Goal: Navigation & Orientation: Find specific page/section

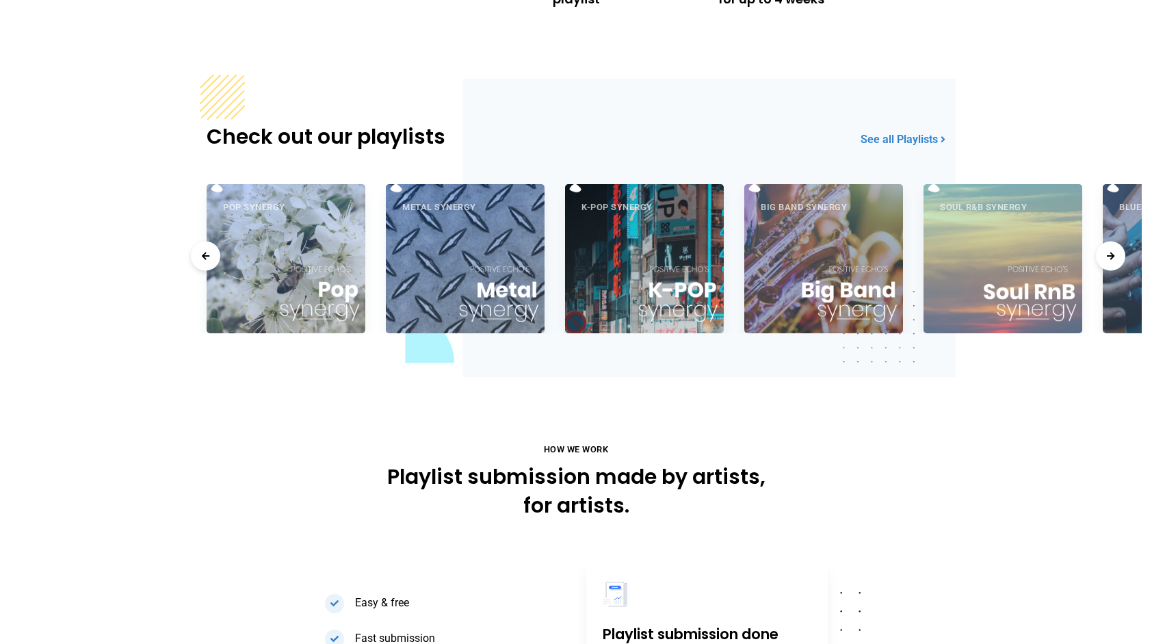
scroll to position [782, 0]
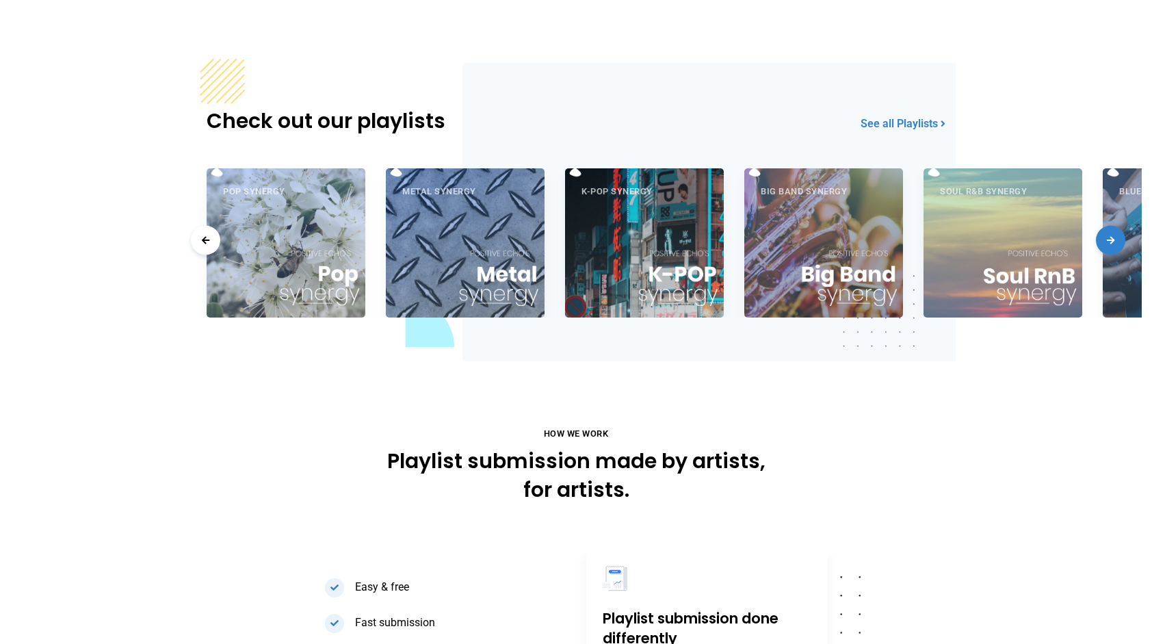
click at [1119, 240] on span at bounding box center [1110, 240] width 29 height 29
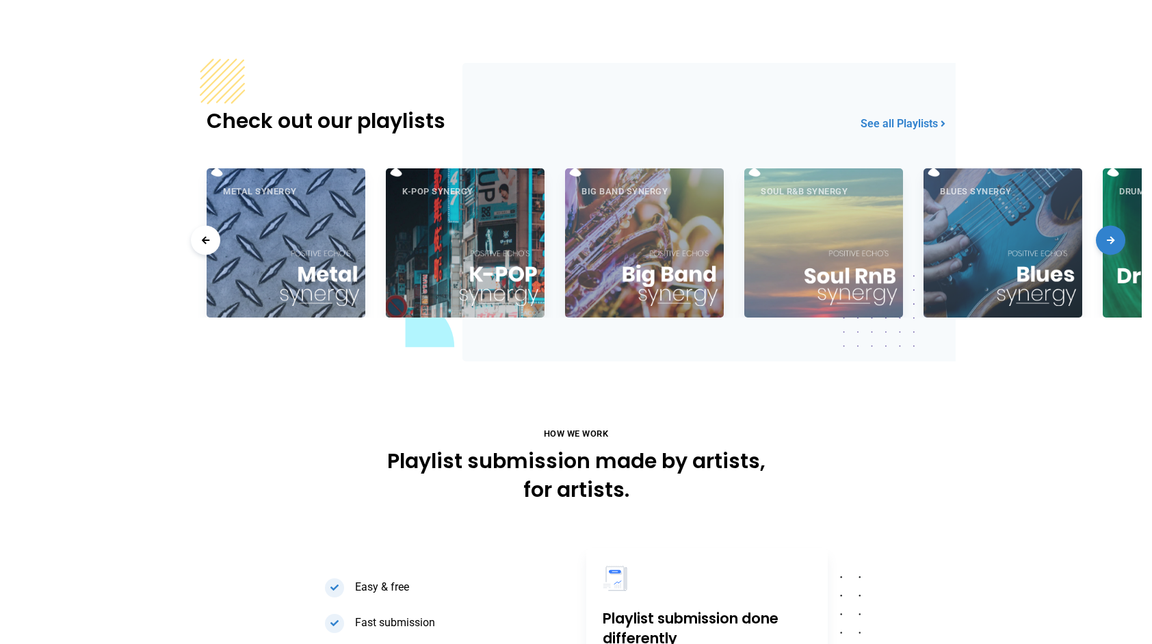
click at [1119, 240] on span at bounding box center [1110, 240] width 29 height 29
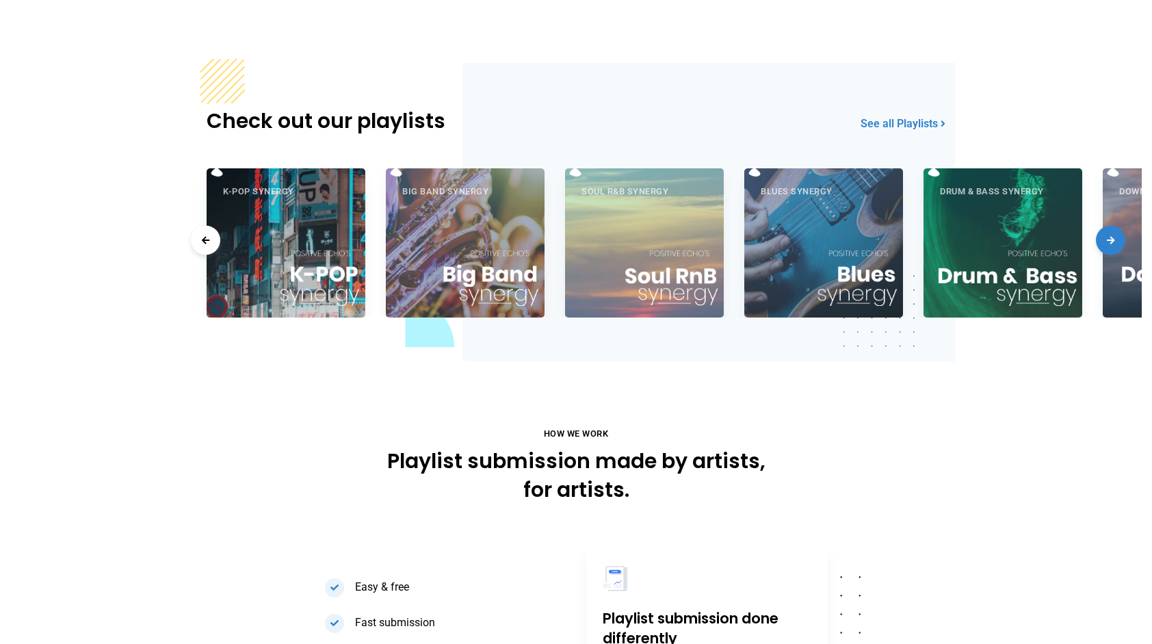
click at [1119, 240] on span at bounding box center [1110, 240] width 29 height 29
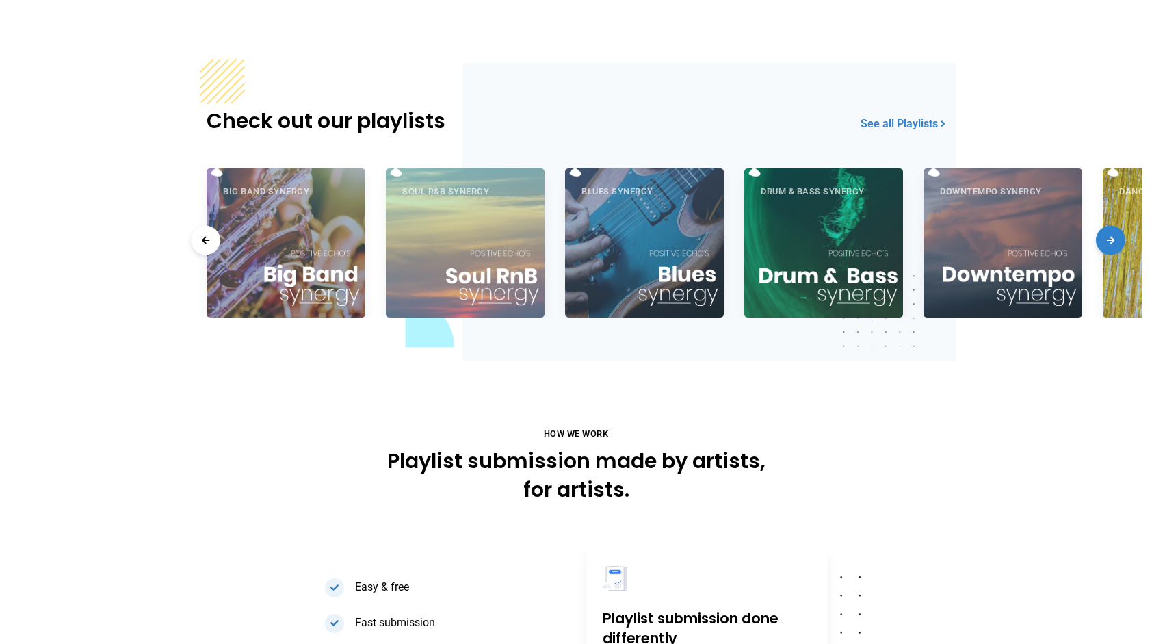
click at [1119, 240] on span at bounding box center [1110, 240] width 29 height 29
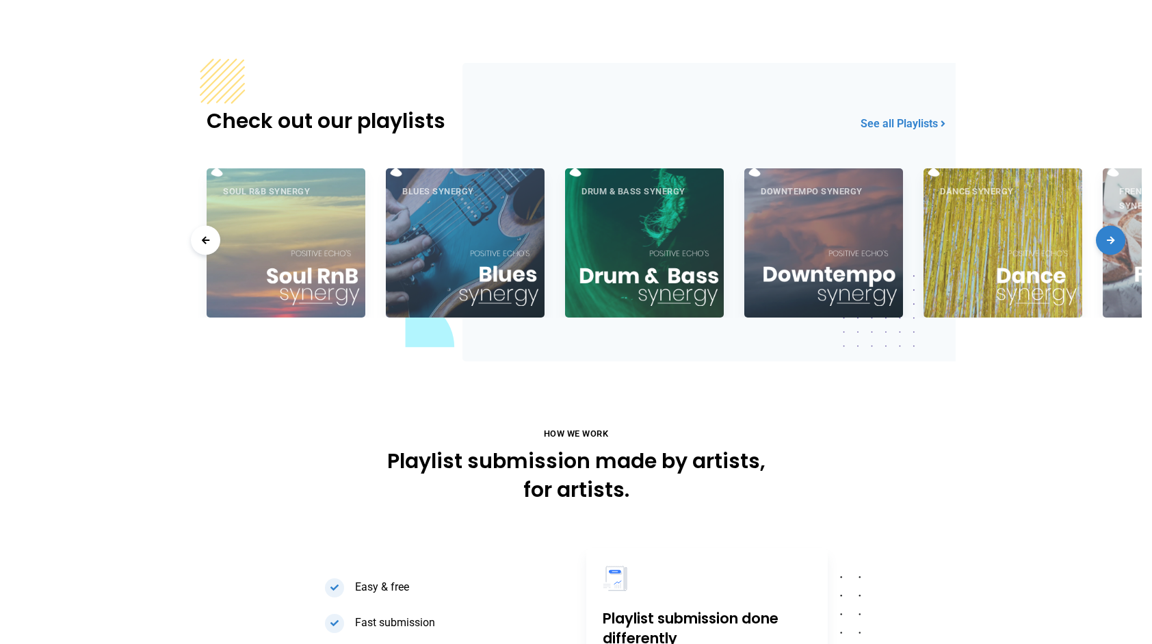
click at [1119, 240] on span at bounding box center [1110, 240] width 29 height 29
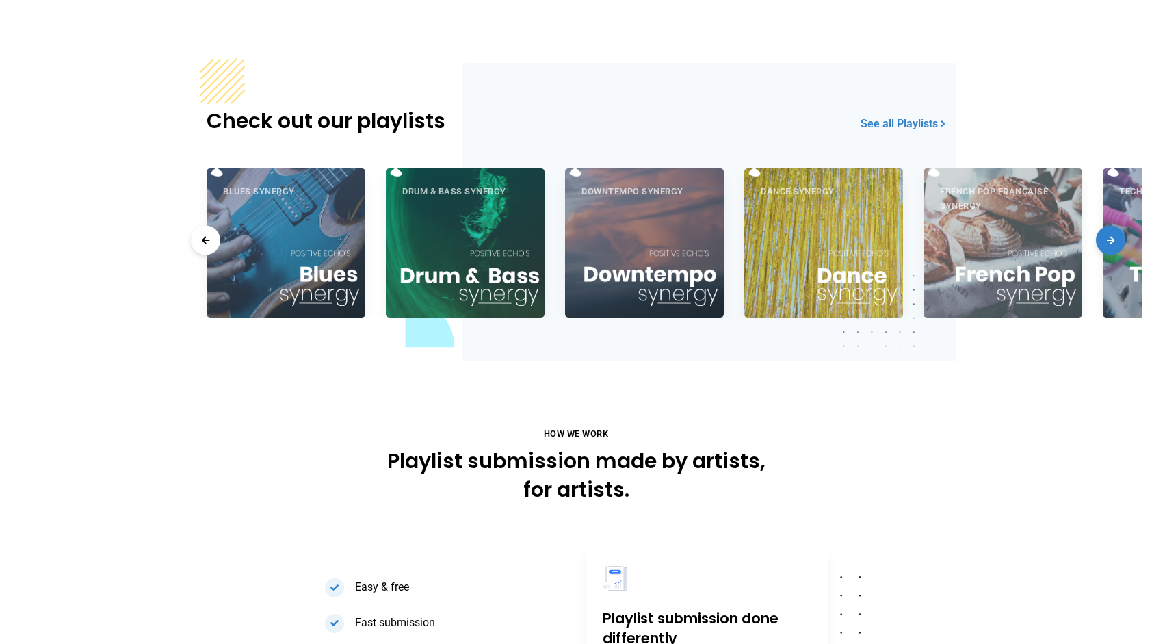
click at [1119, 240] on span at bounding box center [1110, 240] width 29 height 29
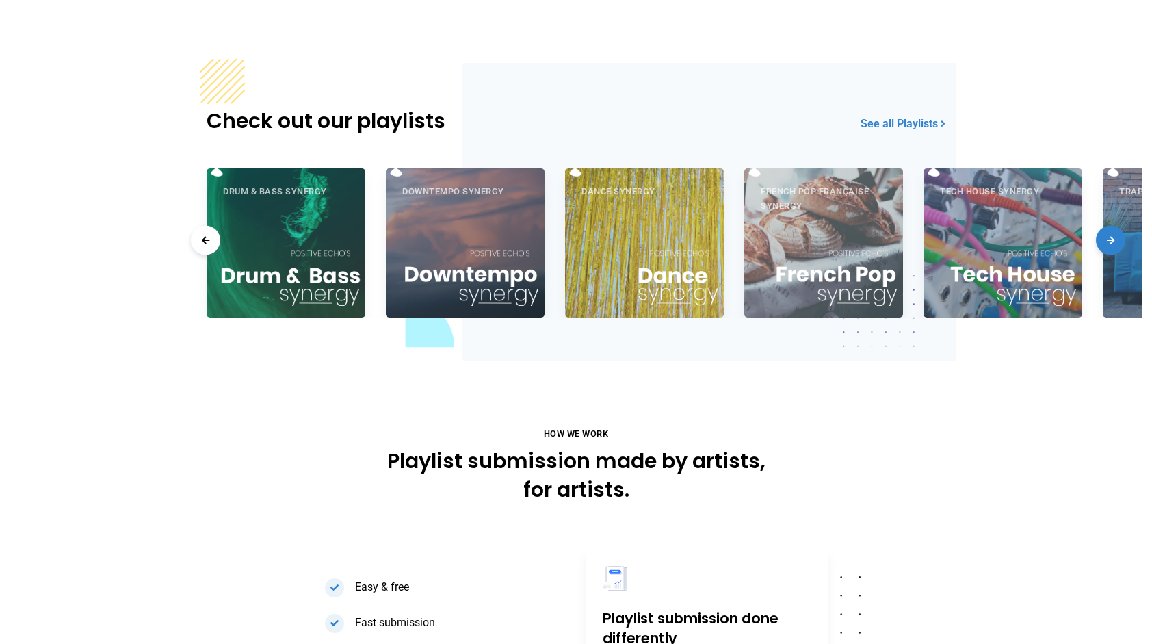
click at [1119, 240] on span at bounding box center [1110, 240] width 29 height 29
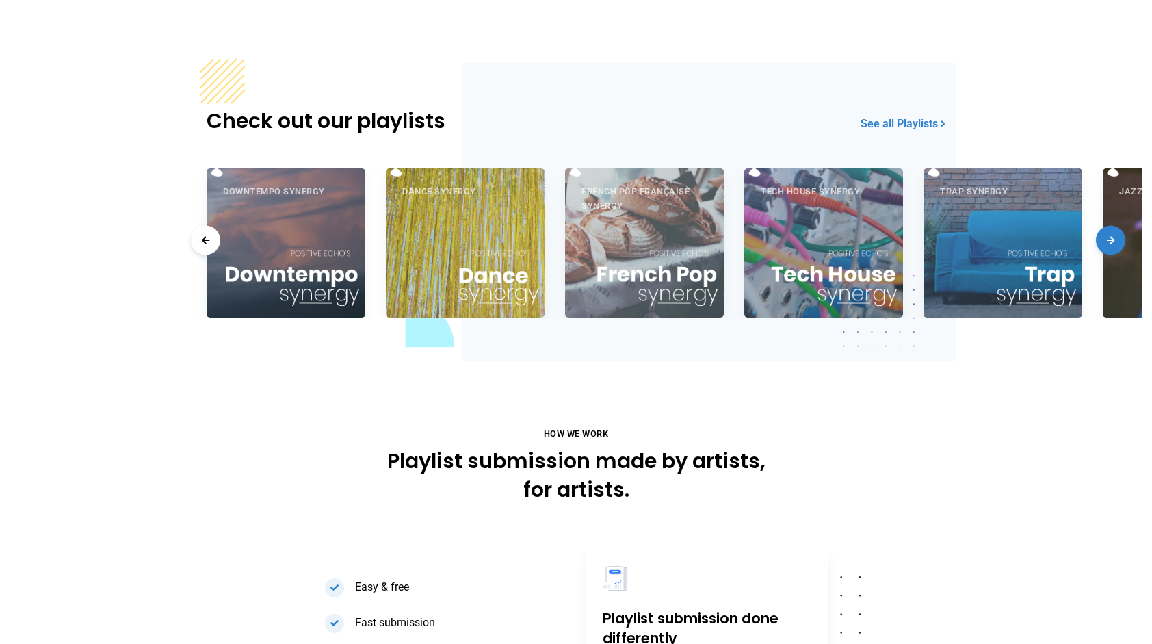
click at [1119, 240] on span at bounding box center [1110, 240] width 29 height 29
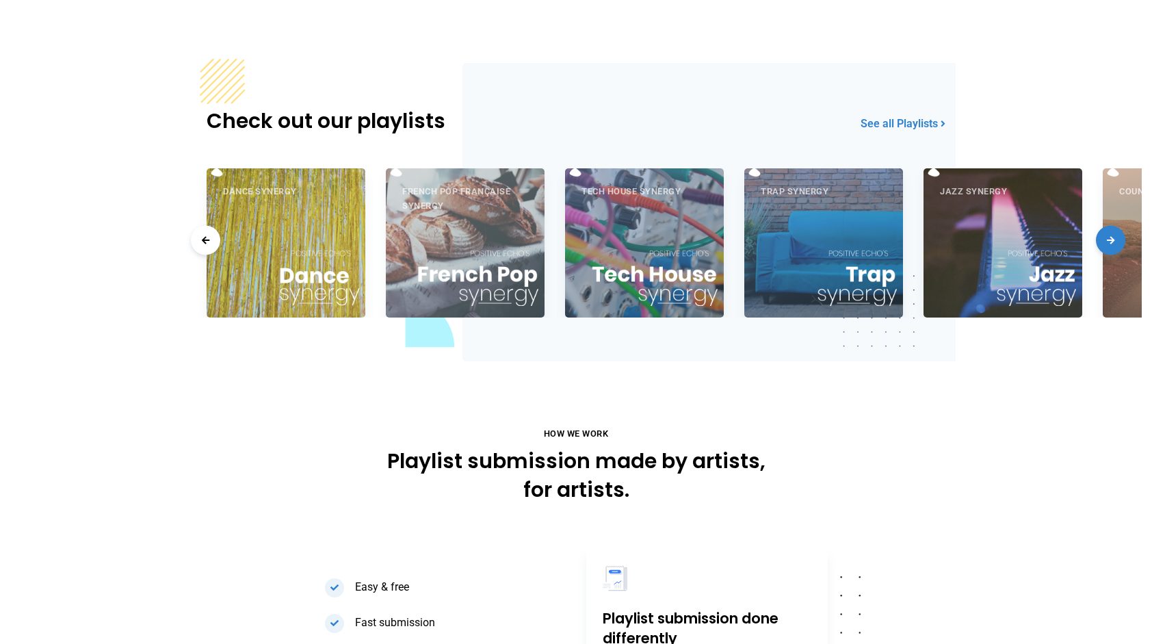
click at [1119, 240] on span at bounding box center [1110, 240] width 29 height 29
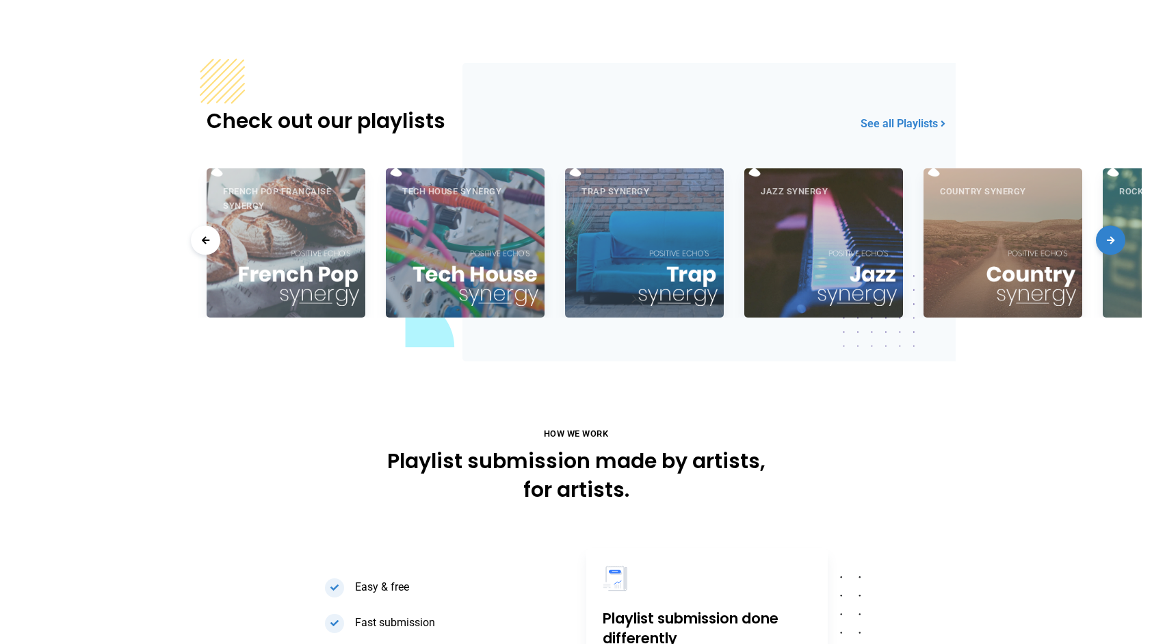
click at [1119, 240] on span at bounding box center [1110, 240] width 29 height 29
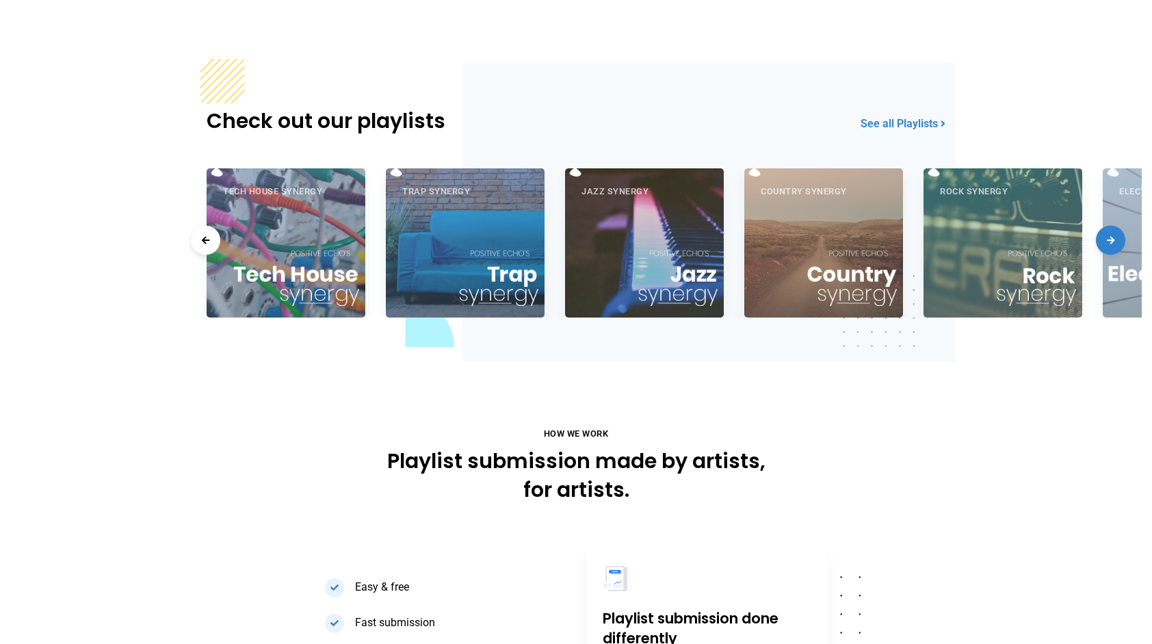
click at [1119, 240] on span at bounding box center [1110, 240] width 29 height 29
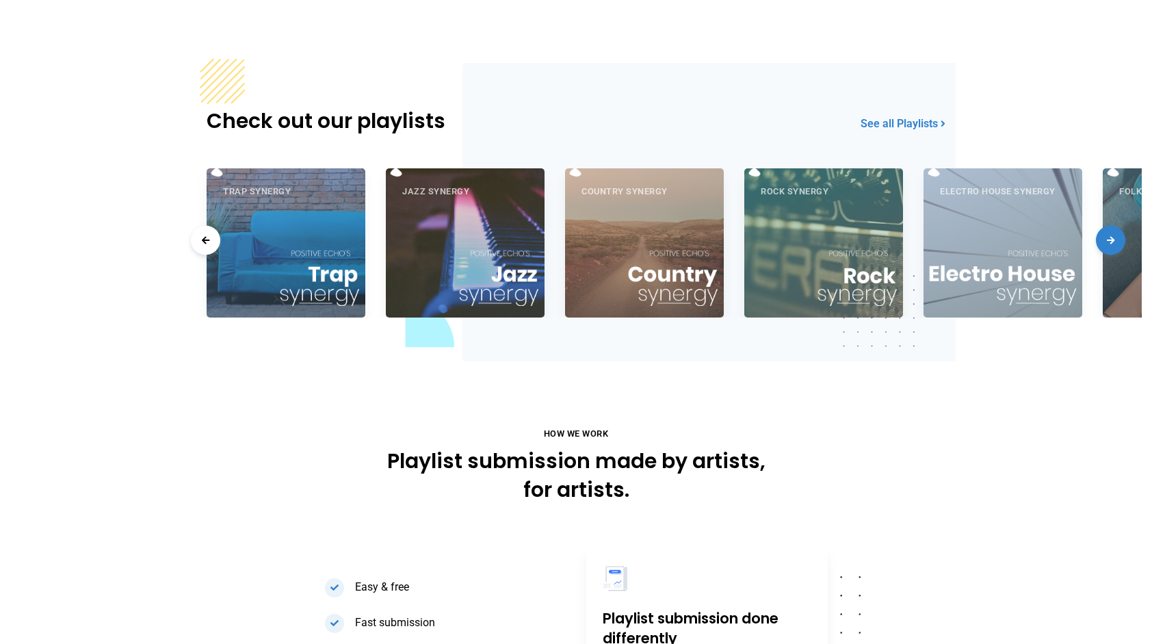
click at [1119, 240] on span at bounding box center [1110, 240] width 29 height 29
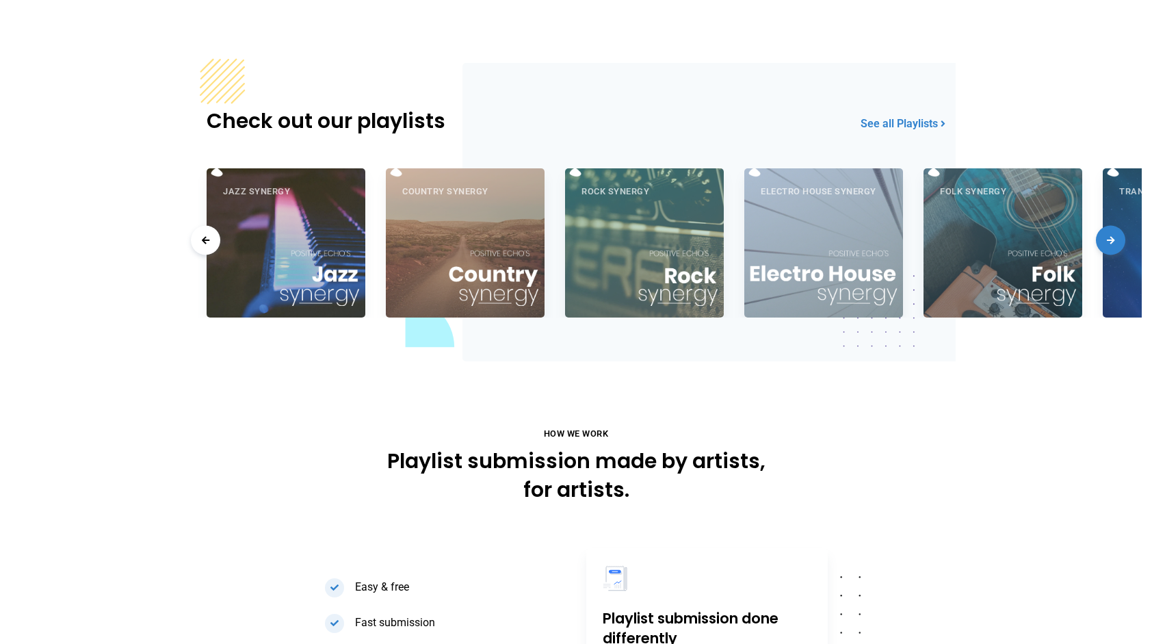
click at [1119, 240] on span at bounding box center [1110, 240] width 29 height 29
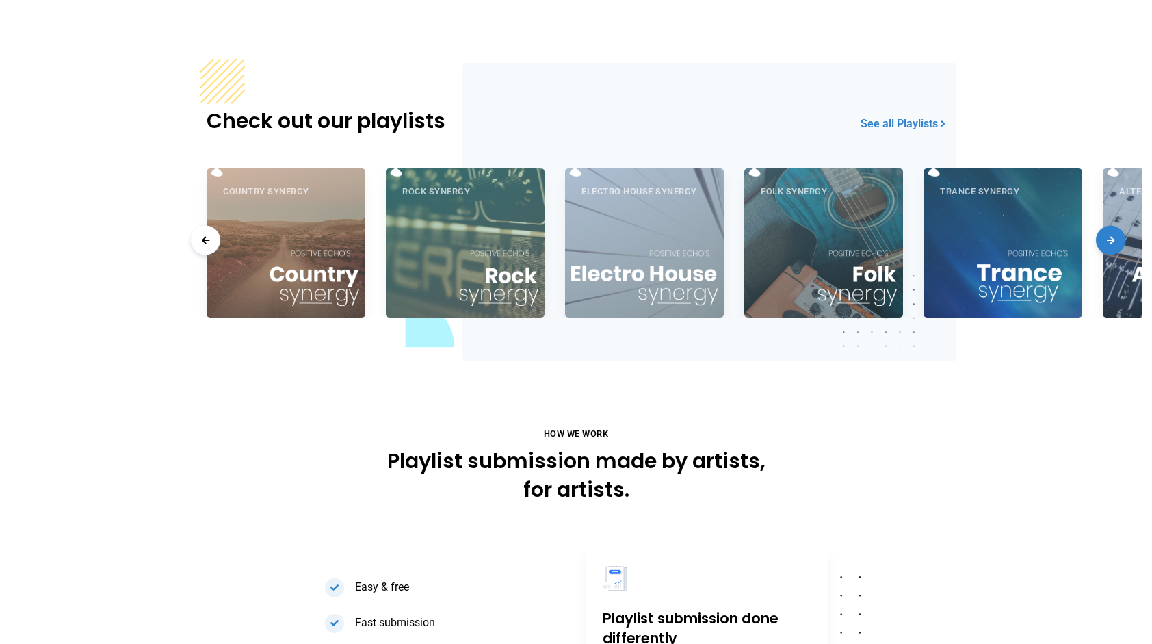
click at [1119, 240] on span at bounding box center [1110, 240] width 29 height 29
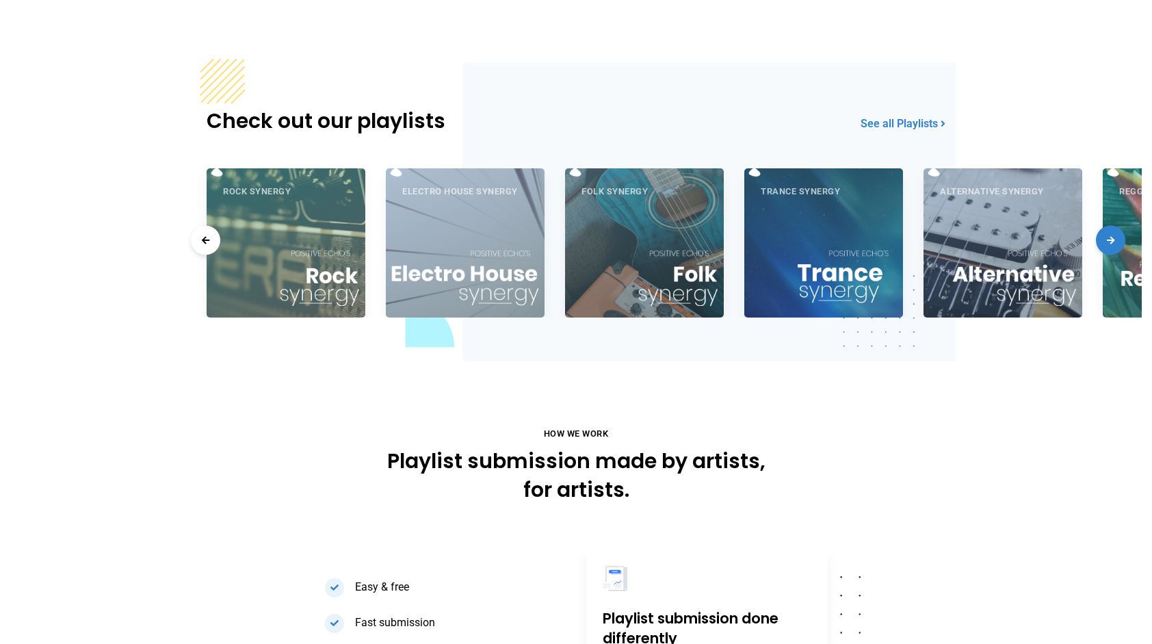
click at [1119, 240] on span at bounding box center [1110, 240] width 29 height 29
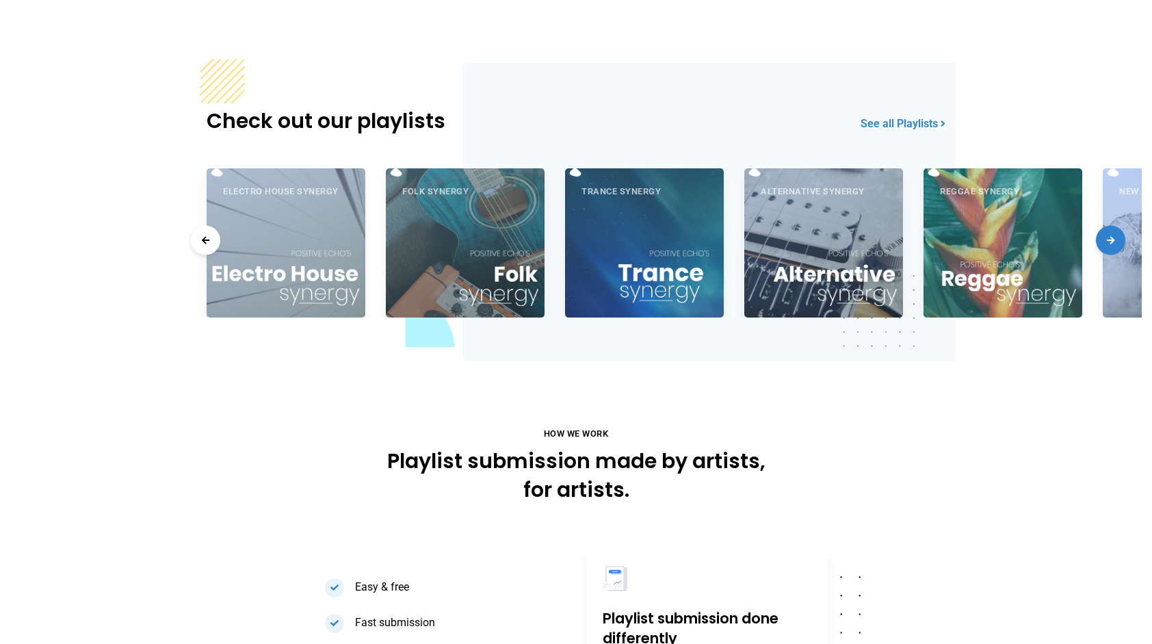
click at [1119, 240] on span at bounding box center [1110, 240] width 29 height 29
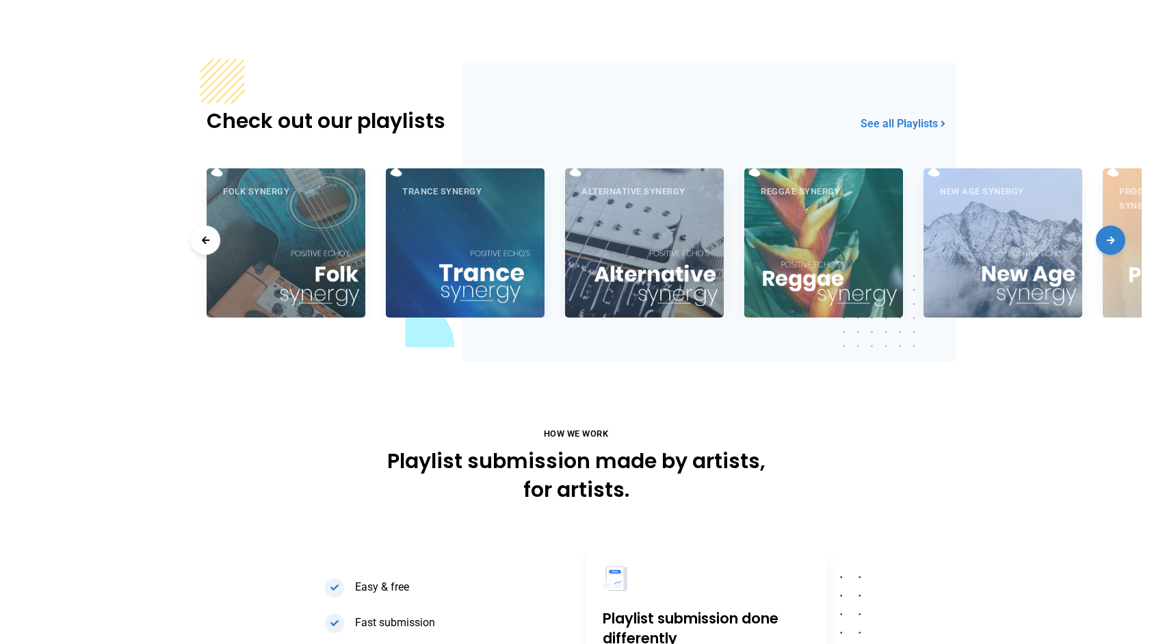
click at [1119, 240] on span at bounding box center [1110, 240] width 29 height 29
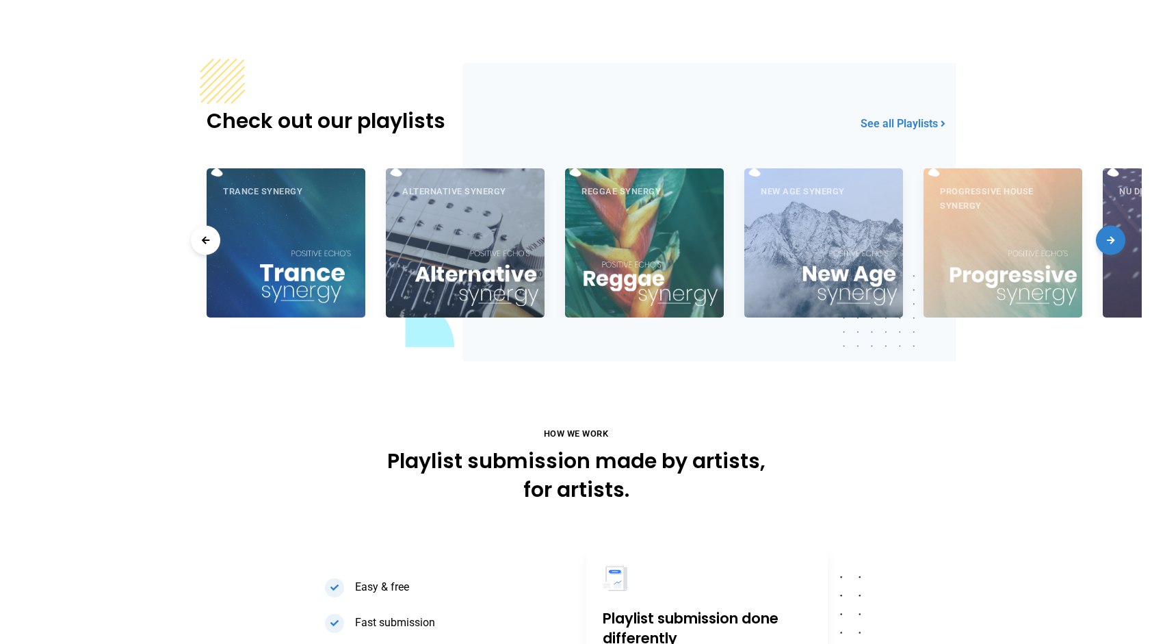
click at [1119, 240] on span at bounding box center [1110, 240] width 29 height 29
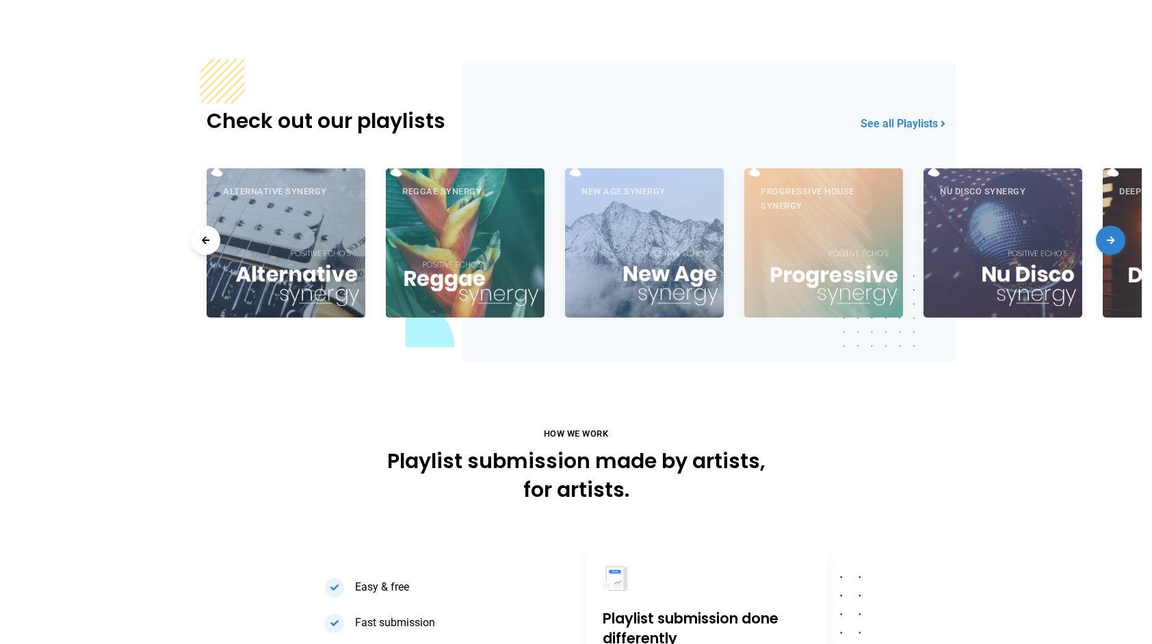
click at [1119, 240] on span at bounding box center [1110, 240] width 29 height 29
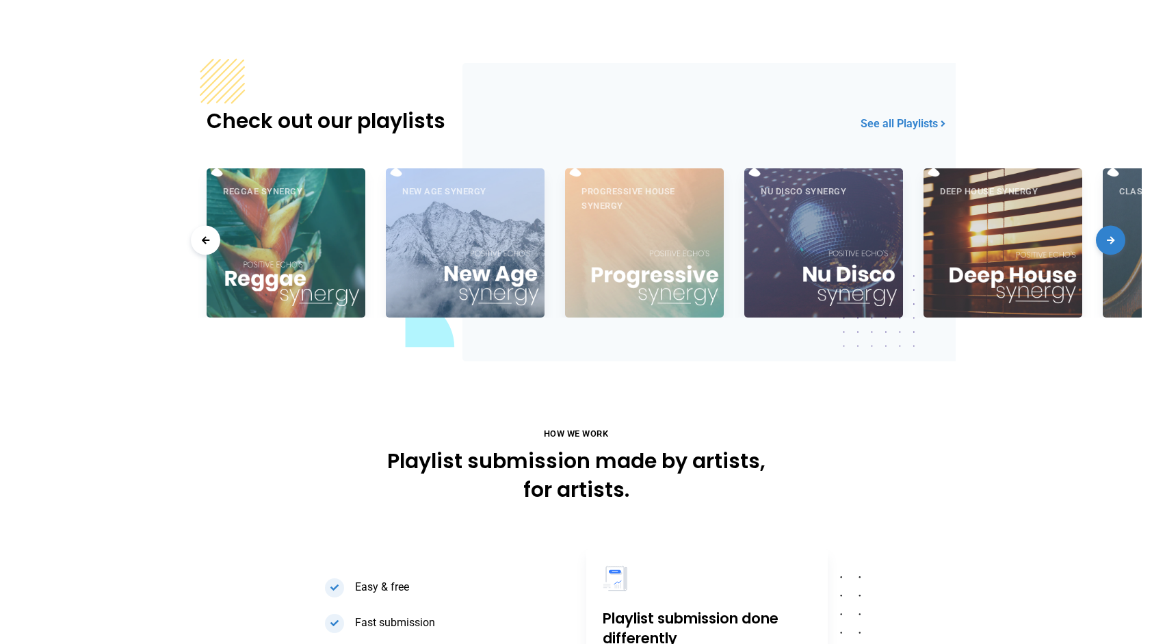
click at [1119, 240] on span at bounding box center [1110, 240] width 29 height 29
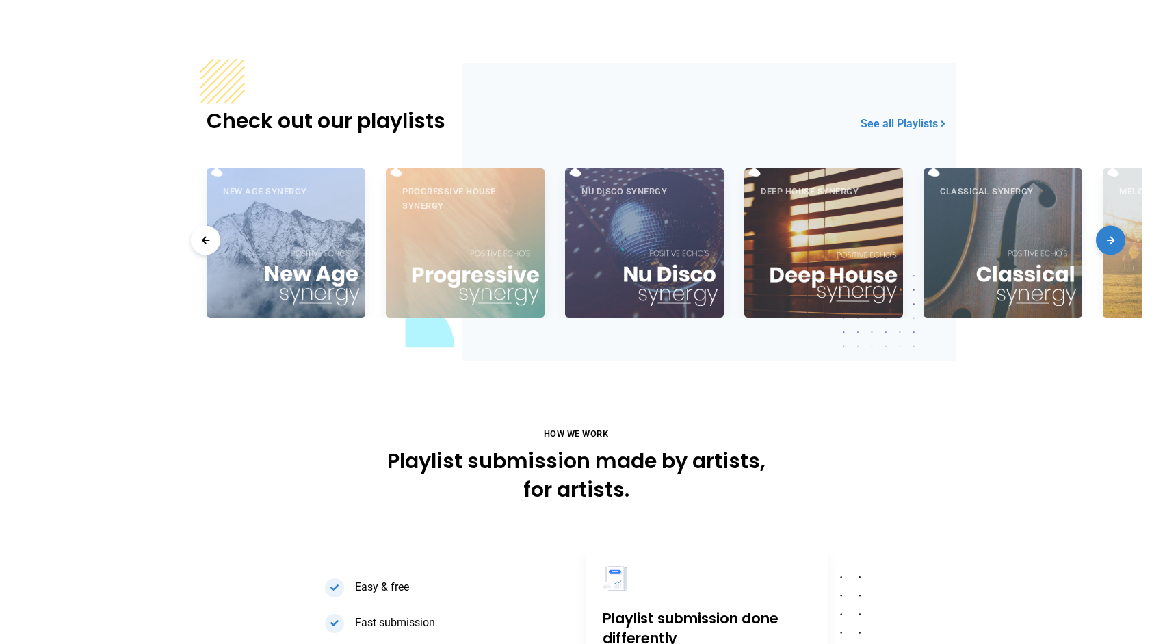
click at [1119, 240] on span at bounding box center [1110, 240] width 29 height 29
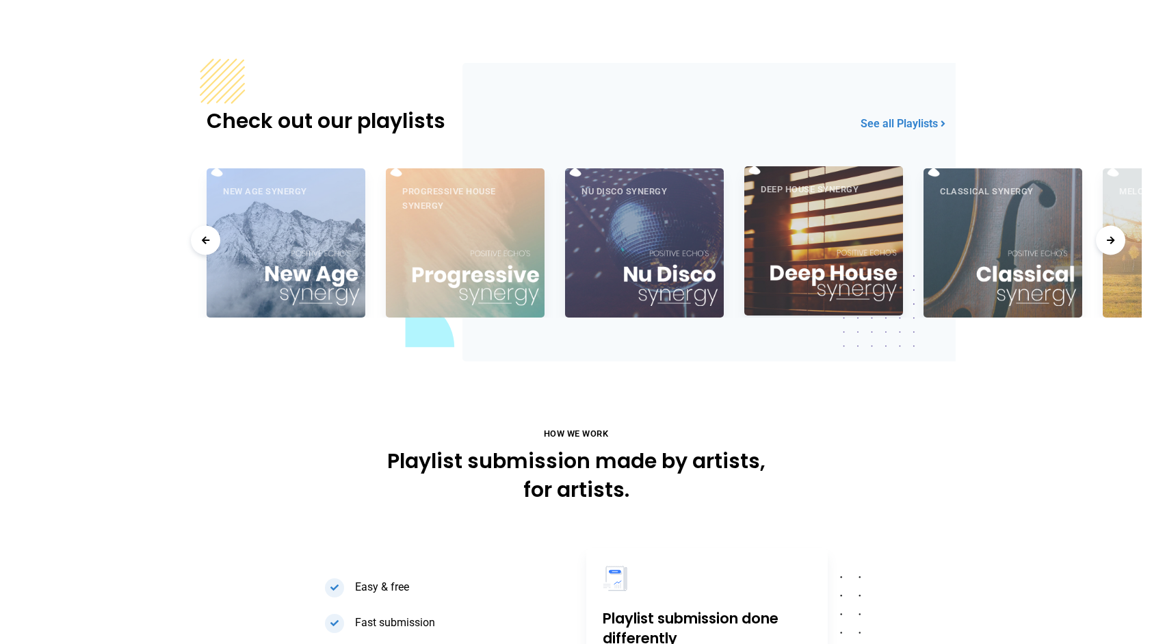
click at [829, 259] on div "Deep House Synergy" at bounding box center [823, 240] width 159 height 149
